Goal: Task Accomplishment & Management: Manage account settings

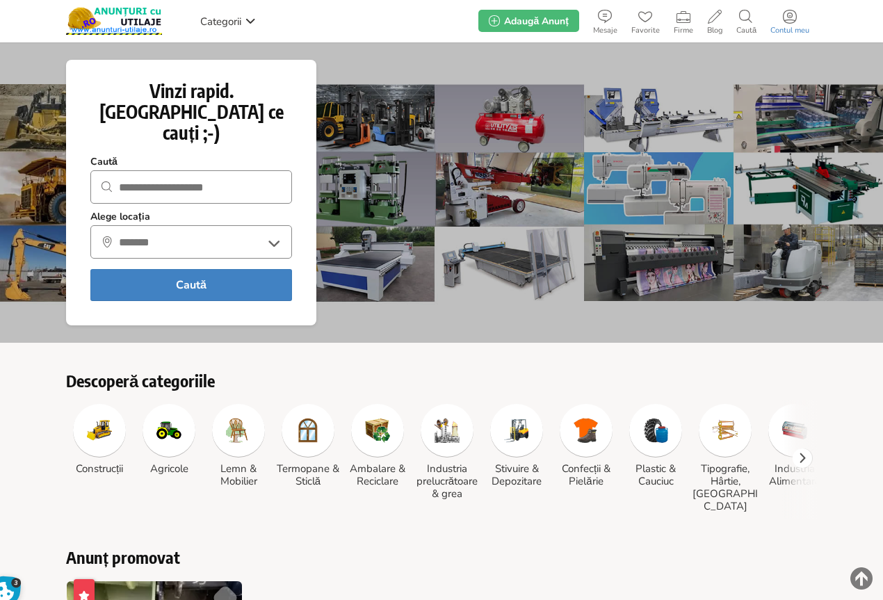
click at [788, 24] on link "Contul meu" at bounding box center [789, 21] width 53 height 28
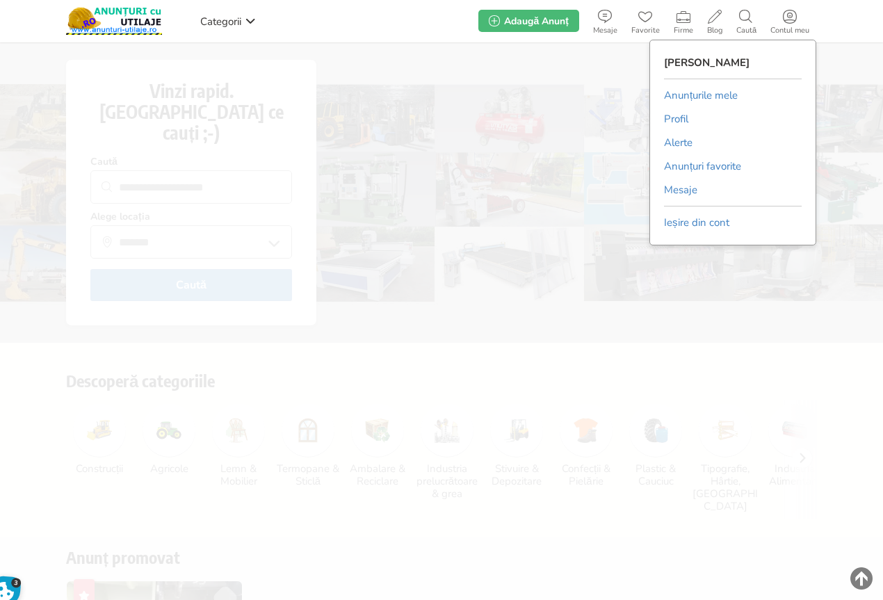
click at [694, 95] on link "Anunțurile mele" at bounding box center [701, 95] width 74 height 21
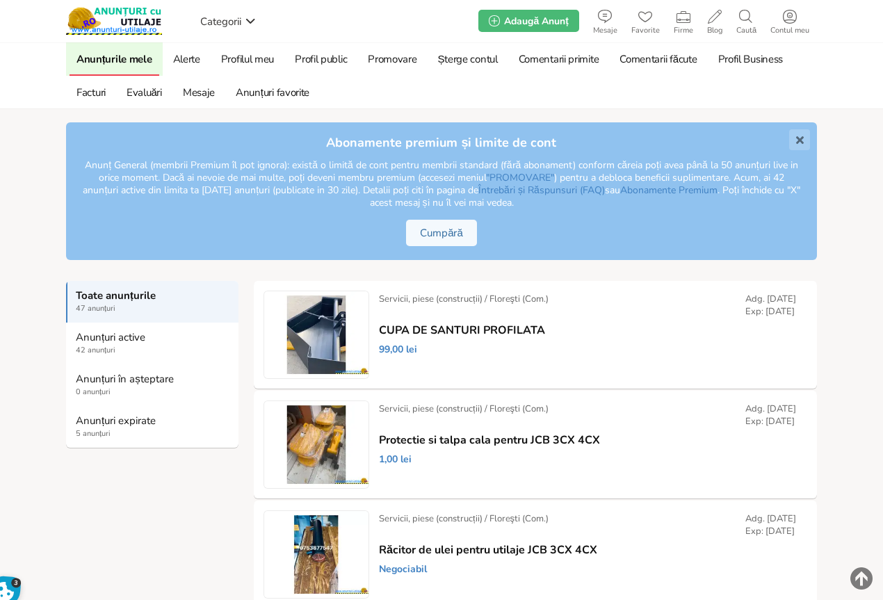
click at [111, 418] on strong "Anunțuri expirate" at bounding box center [153, 420] width 154 height 13
